Goal: Information Seeking & Learning: Learn about a topic

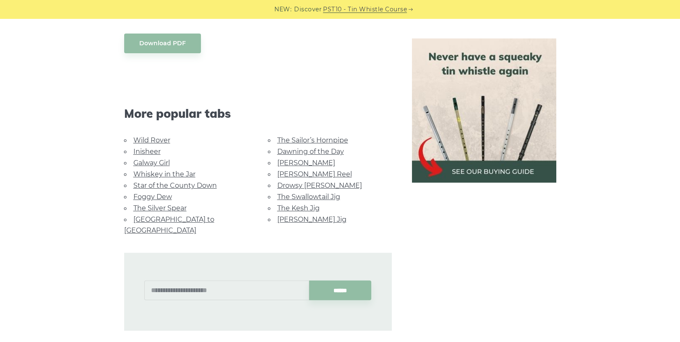
scroll to position [816, 0]
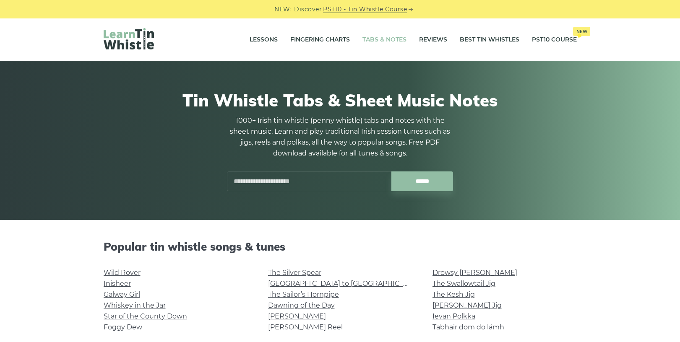
scroll to position [646, 0]
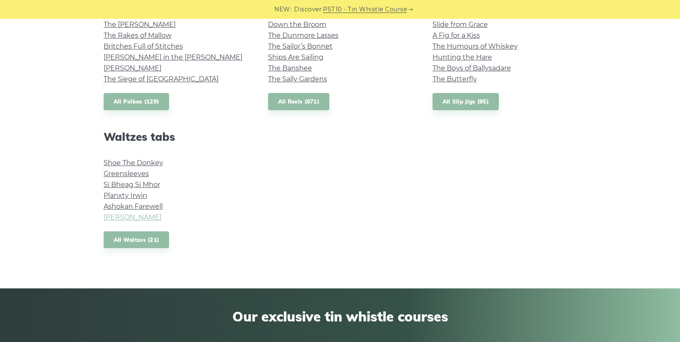
click at [129, 217] on link "[PERSON_NAME]" at bounding box center [133, 217] width 58 height 8
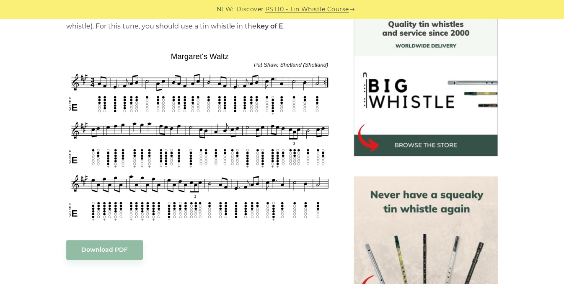
scroll to position [229, 0]
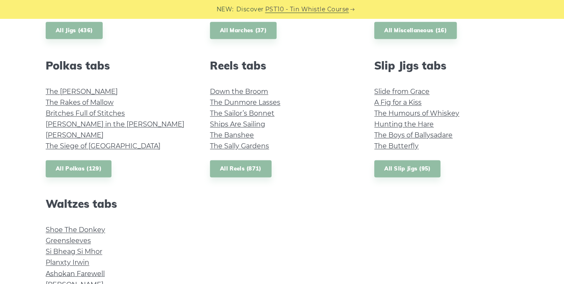
scroll to position [574, 0]
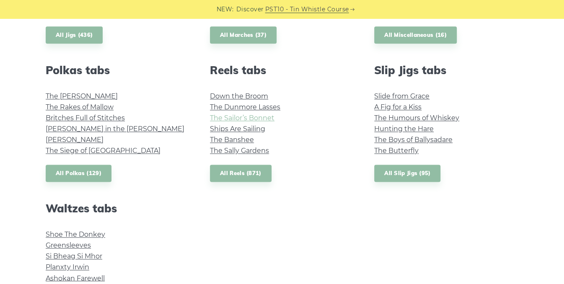
click at [266, 118] on link "The Sailor’s Bonnet" at bounding box center [242, 118] width 65 height 8
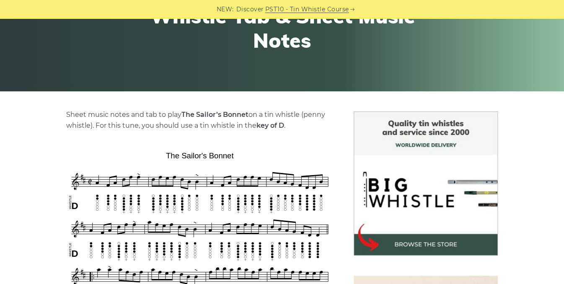
scroll to position [127, 0]
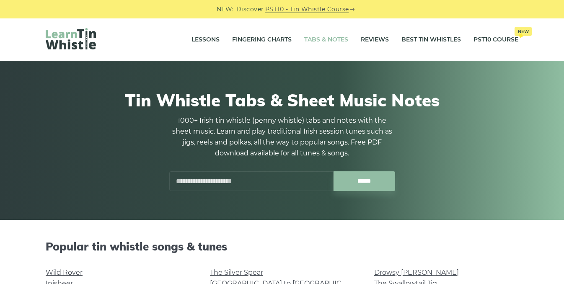
scroll to position [574, 0]
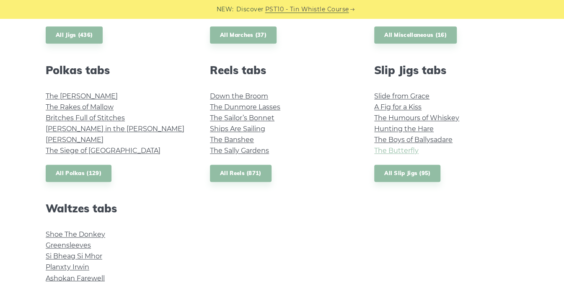
click at [394, 151] on link "The Butterfly" at bounding box center [396, 151] width 44 height 8
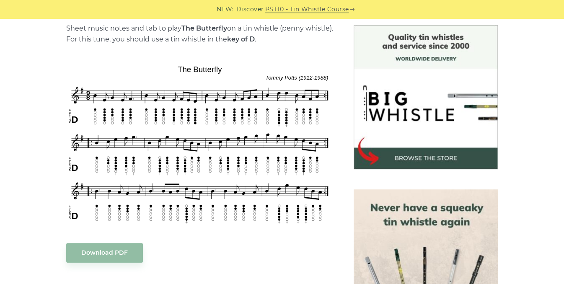
scroll to position [216, 0]
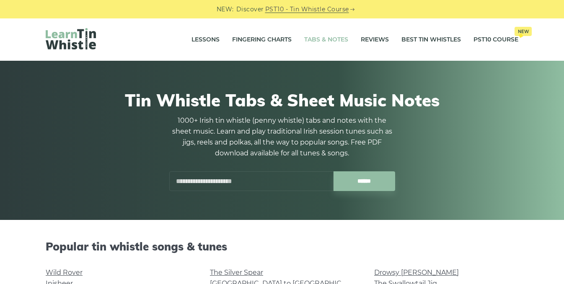
scroll to position [574, 0]
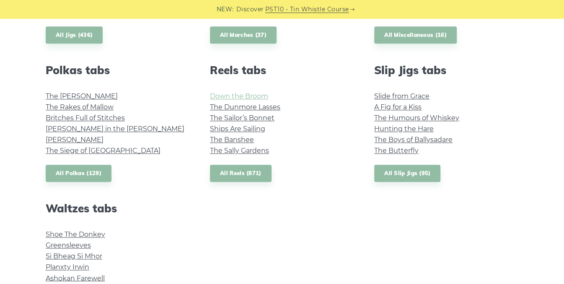
click at [241, 95] on link "Down the Broom" at bounding box center [239, 96] width 58 height 8
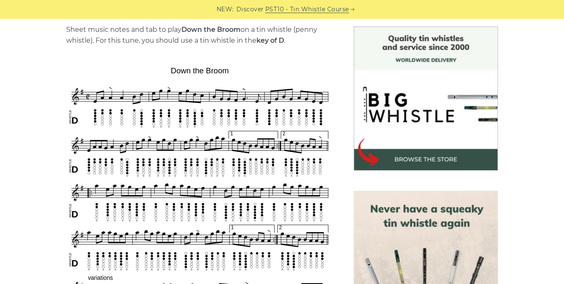
scroll to position [204, 0]
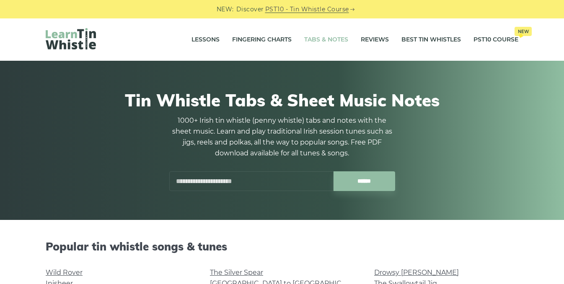
scroll to position [574, 0]
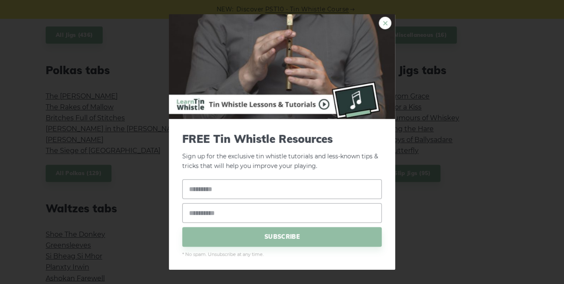
click at [379, 23] on link "×" at bounding box center [385, 23] width 13 height 13
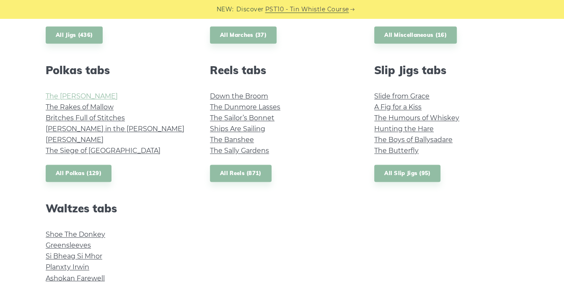
click at [75, 95] on link "The [PERSON_NAME]" at bounding box center [82, 96] width 72 height 8
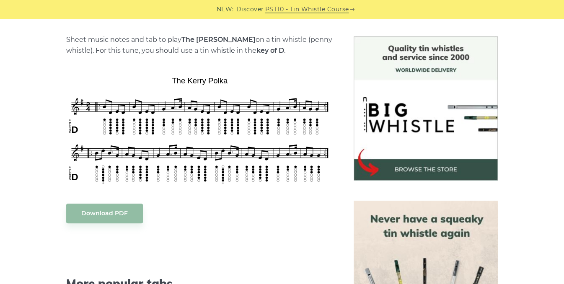
scroll to position [205, 0]
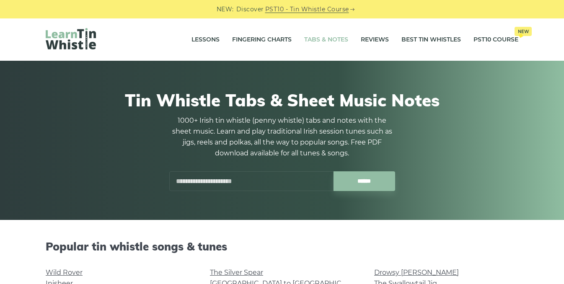
scroll to position [574, 0]
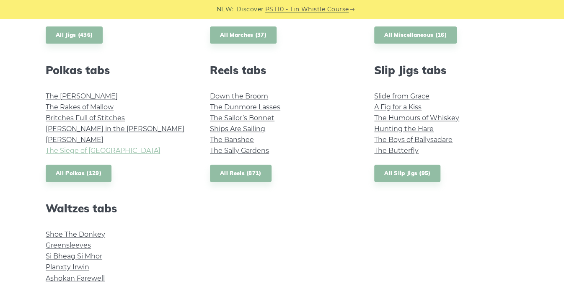
click at [83, 151] on link "The Siege of [GEOGRAPHIC_DATA]" at bounding box center [103, 151] width 115 height 8
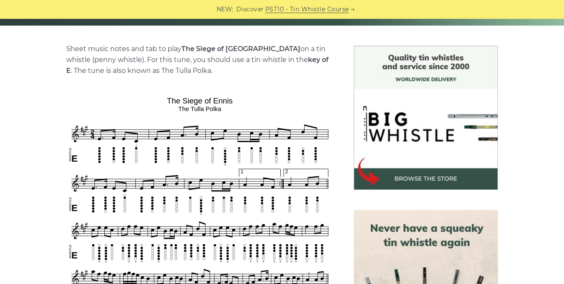
scroll to position [190, 0]
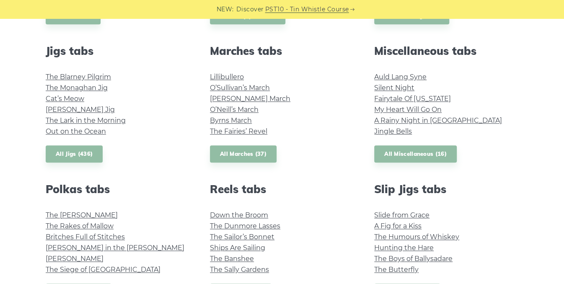
scroll to position [453, 0]
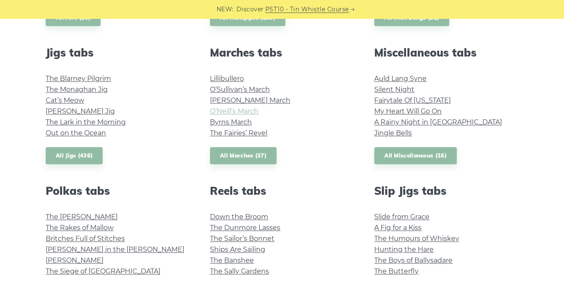
click at [230, 111] on link "O’Neill’s March" at bounding box center [234, 111] width 49 height 8
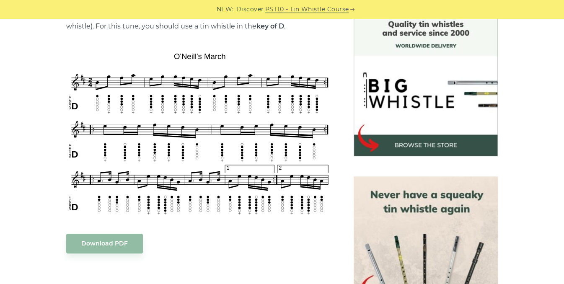
scroll to position [229, 0]
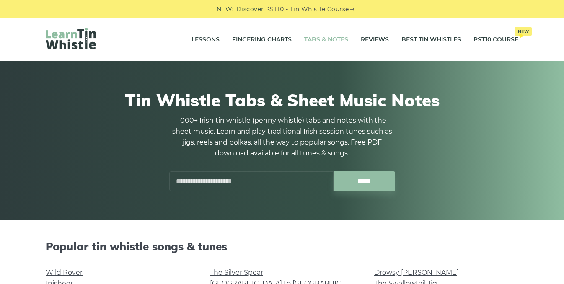
scroll to position [454, 0]
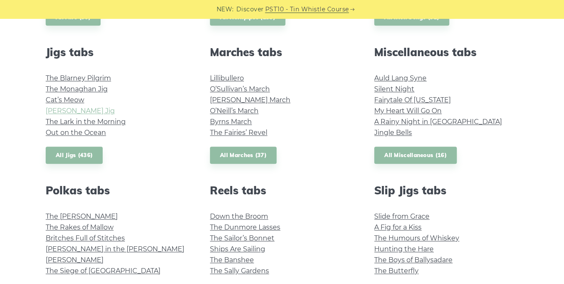
click at [70, 111] on link "[PERSON_NAME] Jig" at bounding box center [80, 111] width 69 height 8
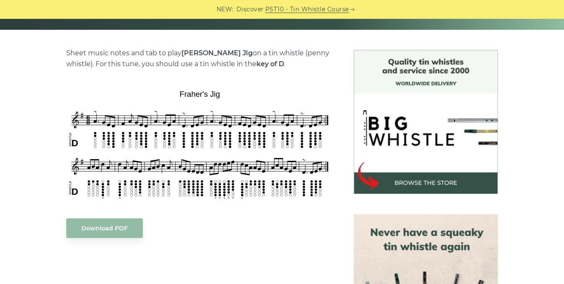
scroll to position [192, 0]
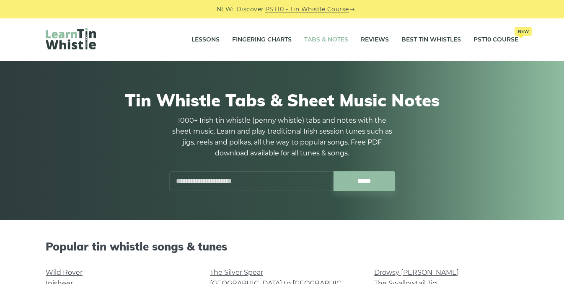
scroll to position [454, 0]
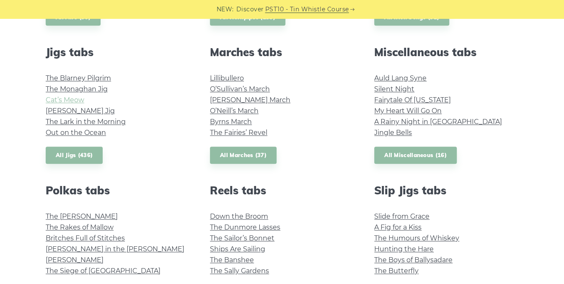
click at [70, 100] on link "Cat’s Meow" at bounding box center [65, 100] width 39 height 8
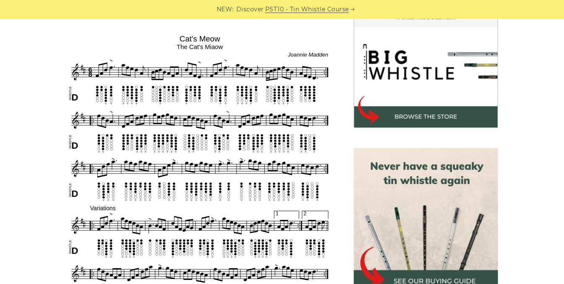
scroll to position [255, 0]
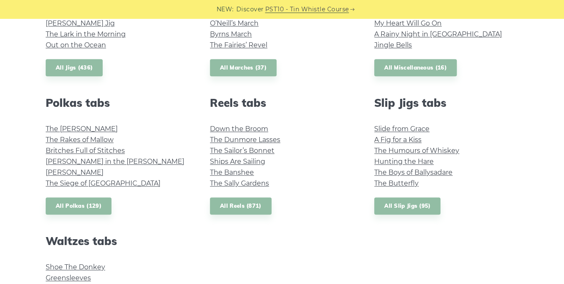
scroll to position [543, 0]
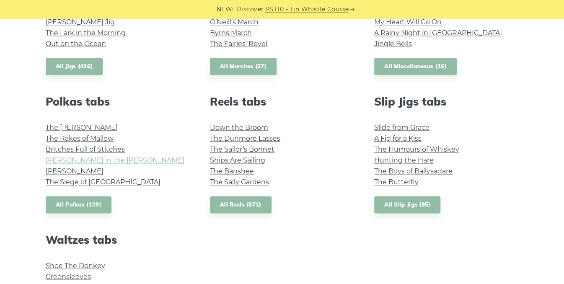
click at [107, 161] on link "[PERSON_NAME] in the [PERSON_NAME]" at bounding box center [115, 160] width 139 height 8
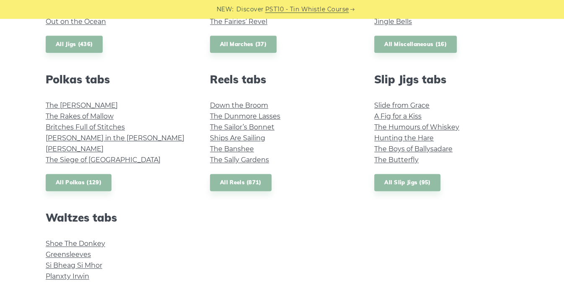
scroll to position [563, 0]
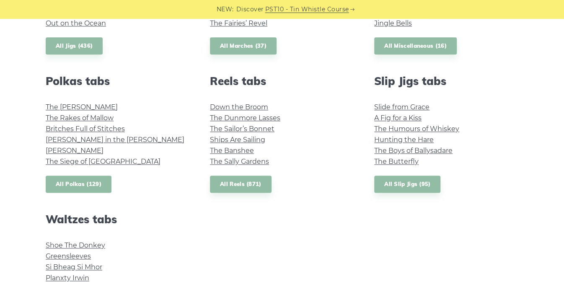
click at [86, 182] on link "All Polkas (129)" at bounding box center [79, 184] width 66 height 17
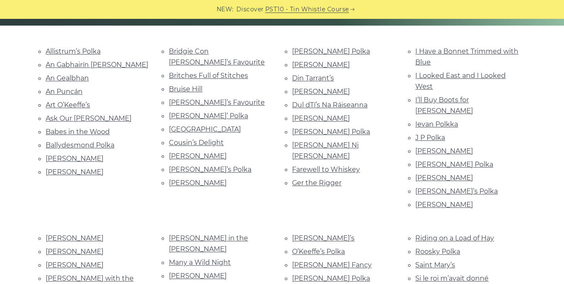
scroll to position [193, 0]
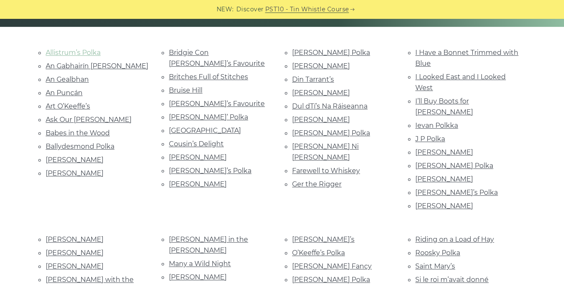
click at [83, 53] on link "Allistrum’s Polka" at bounding box center [73, 53] width 55 height 8
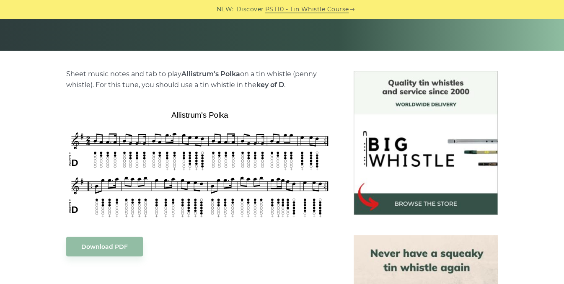
scroll to position [171, 0]
